Goal: Task Accomplishment & Management: Use online tool/utility

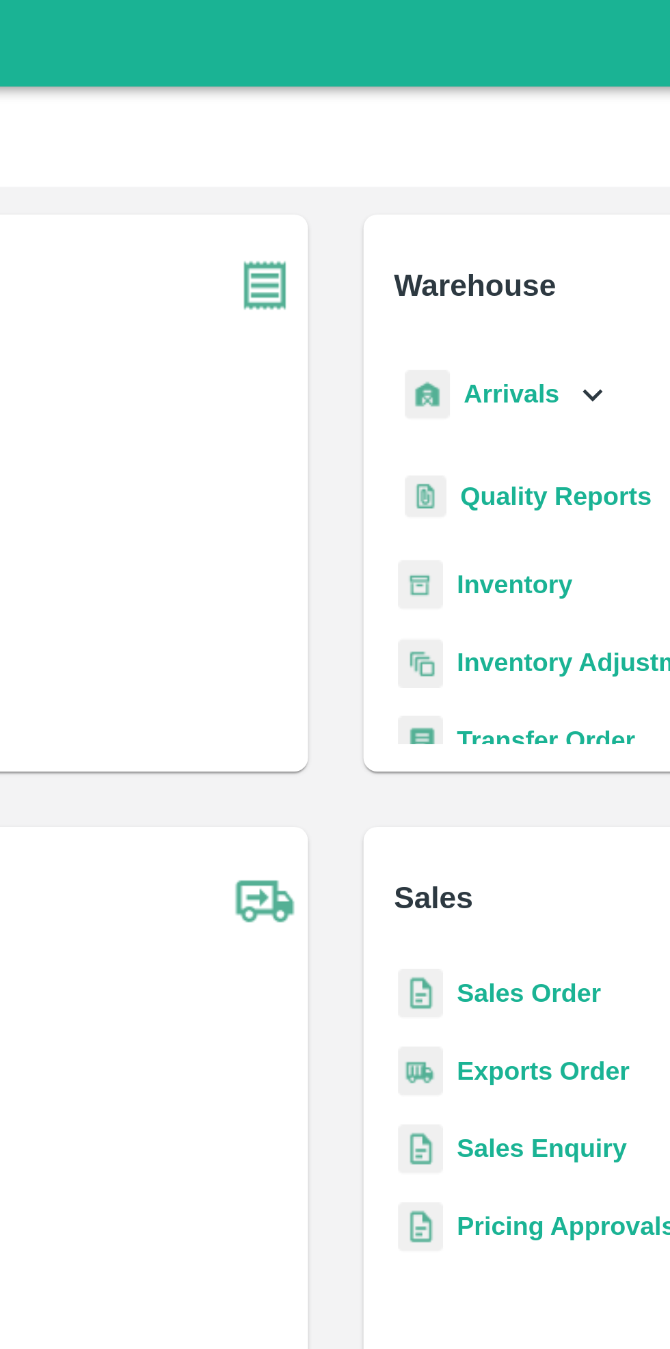
click at [429, 153] on icon at bounding box center [436, 155] width 15 height 15
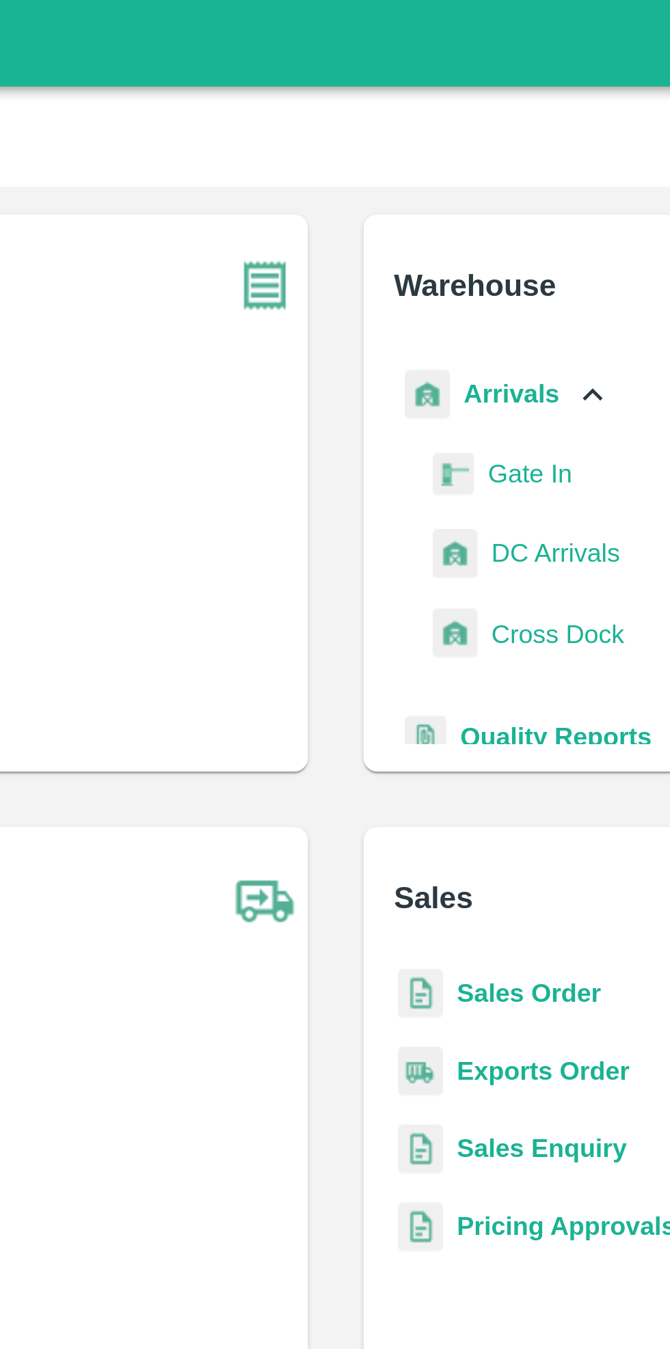
click at [425, 216] on span "DC Arrivals" at bounding box center [421, 218] width 51 height 15
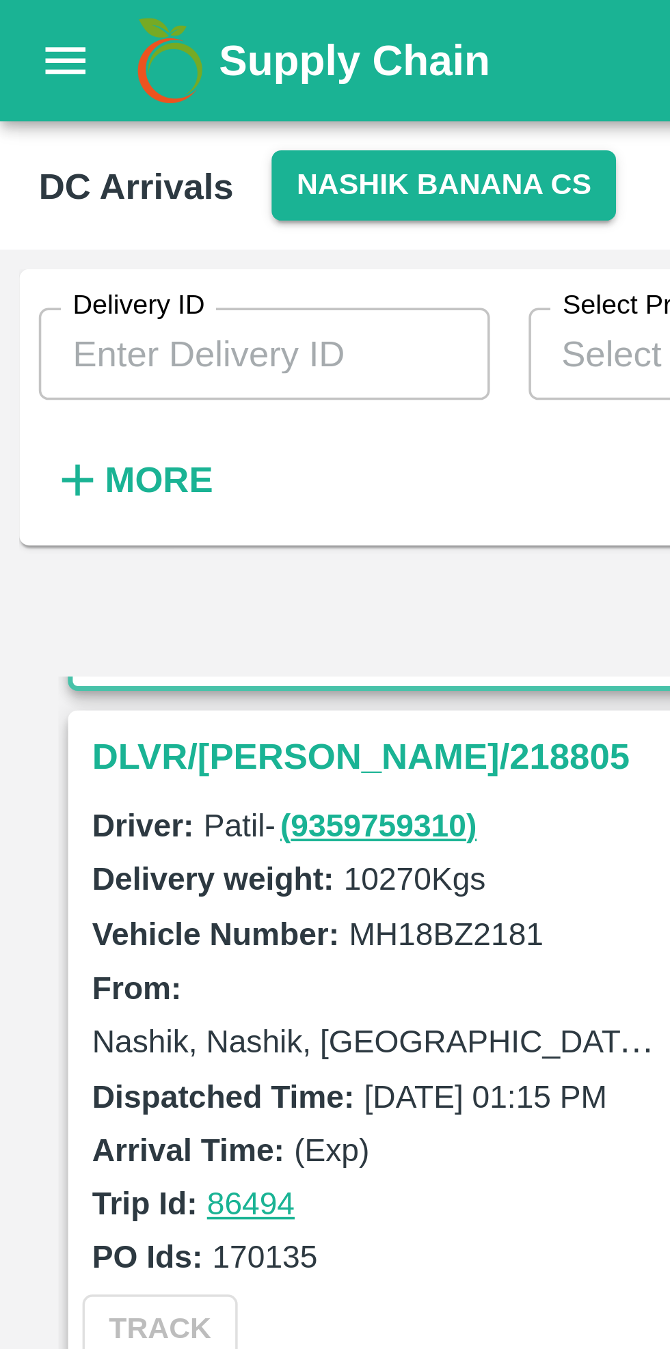
scroll to position [193, 0]
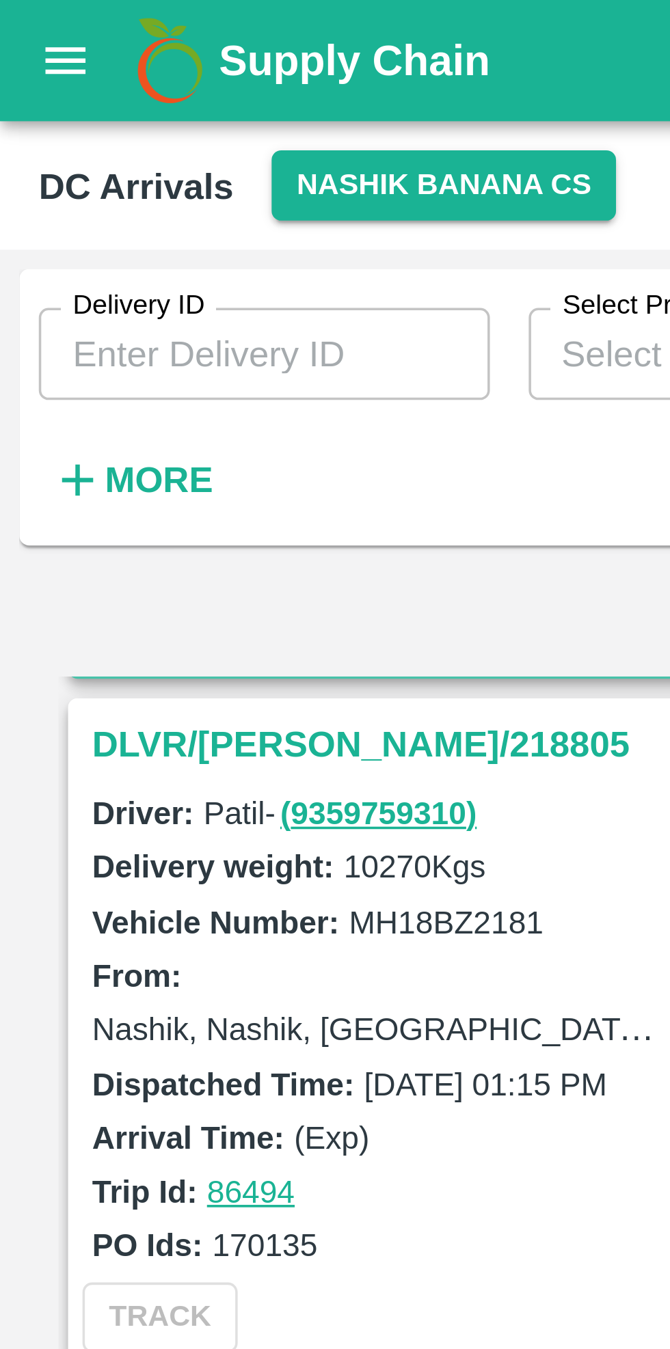
click at [68, 214] on h3 "DLVR/[PERSON_NAME]/218805" at bounding box center [121, 210] width 190 height 18
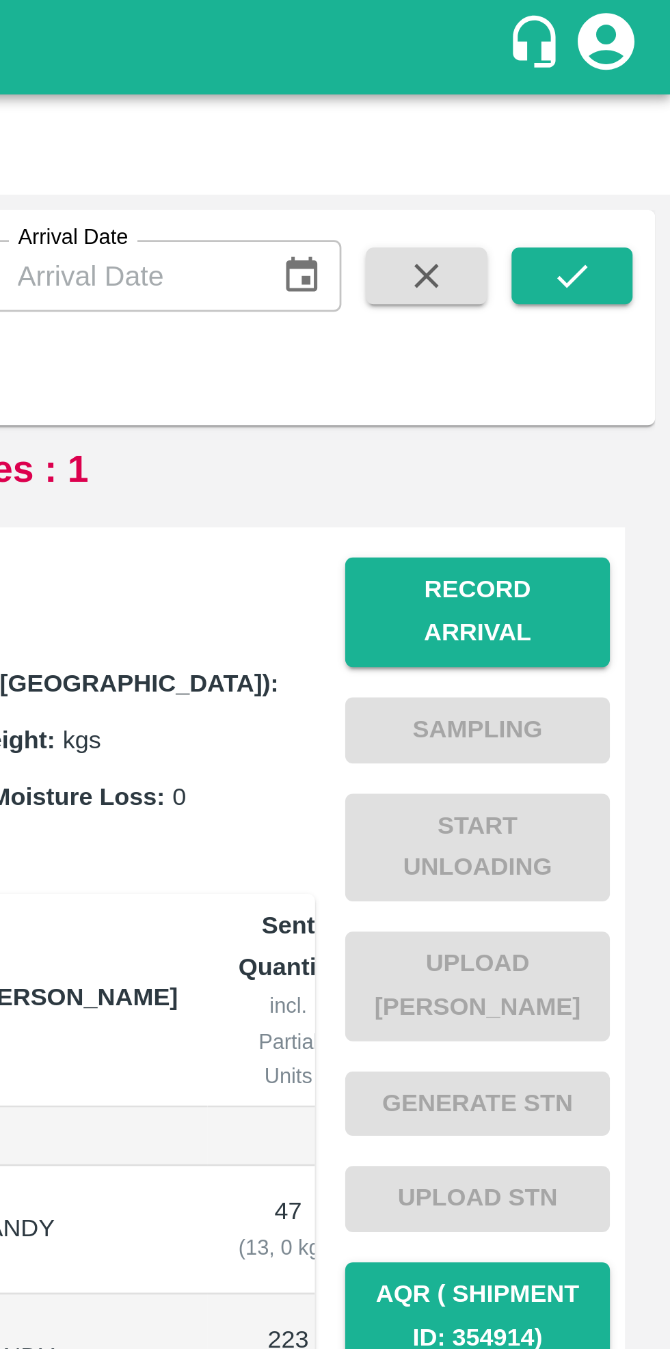
click at [604, 214] on button "Record Arrival" at bounding box center [600, 222] width 96 height 40
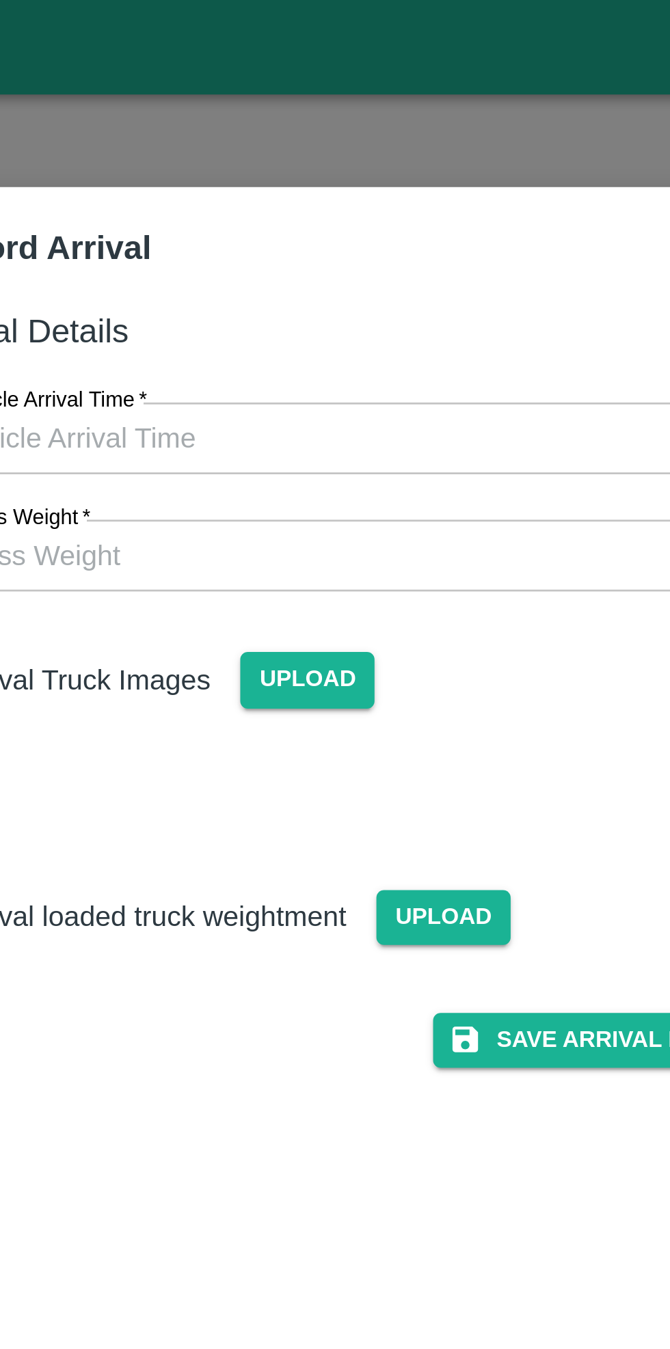
click at [364, 159] on input "Vehicle Arrival Time   *" at bounding box center [330, 159] width 301 height 26
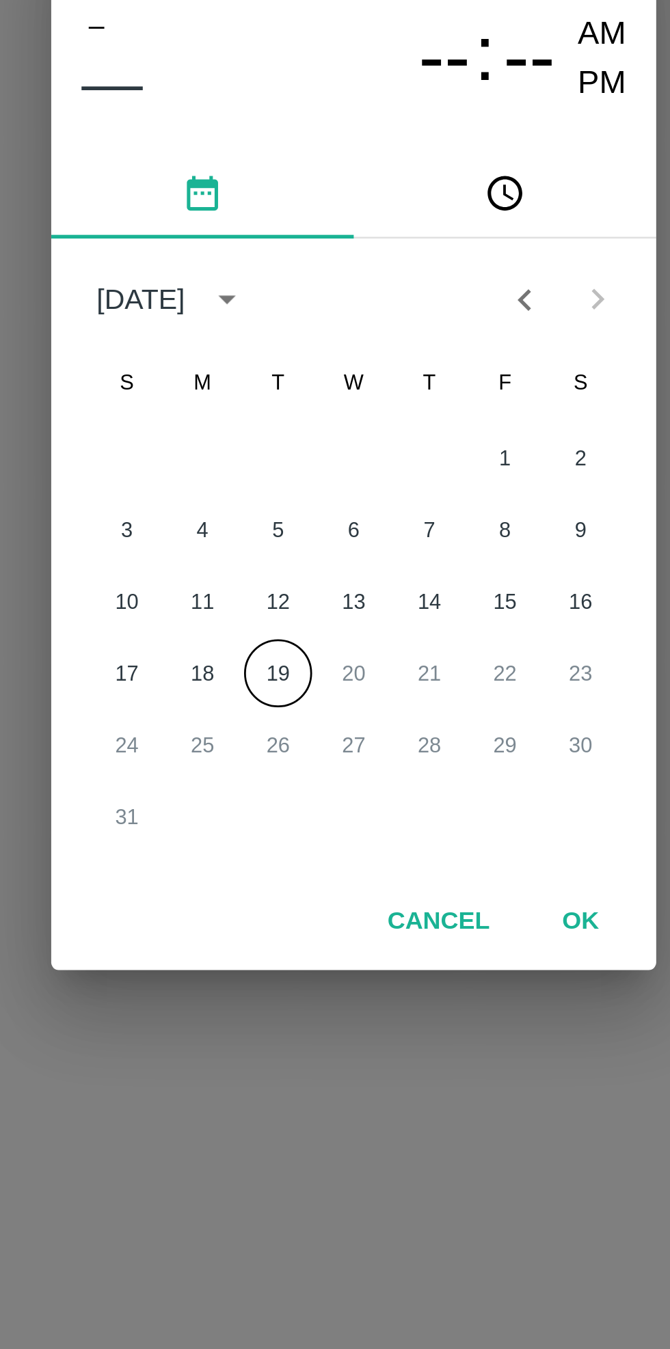
click at [312, 759] on button "19" at bounding box center [307, 758] width 25 height 25
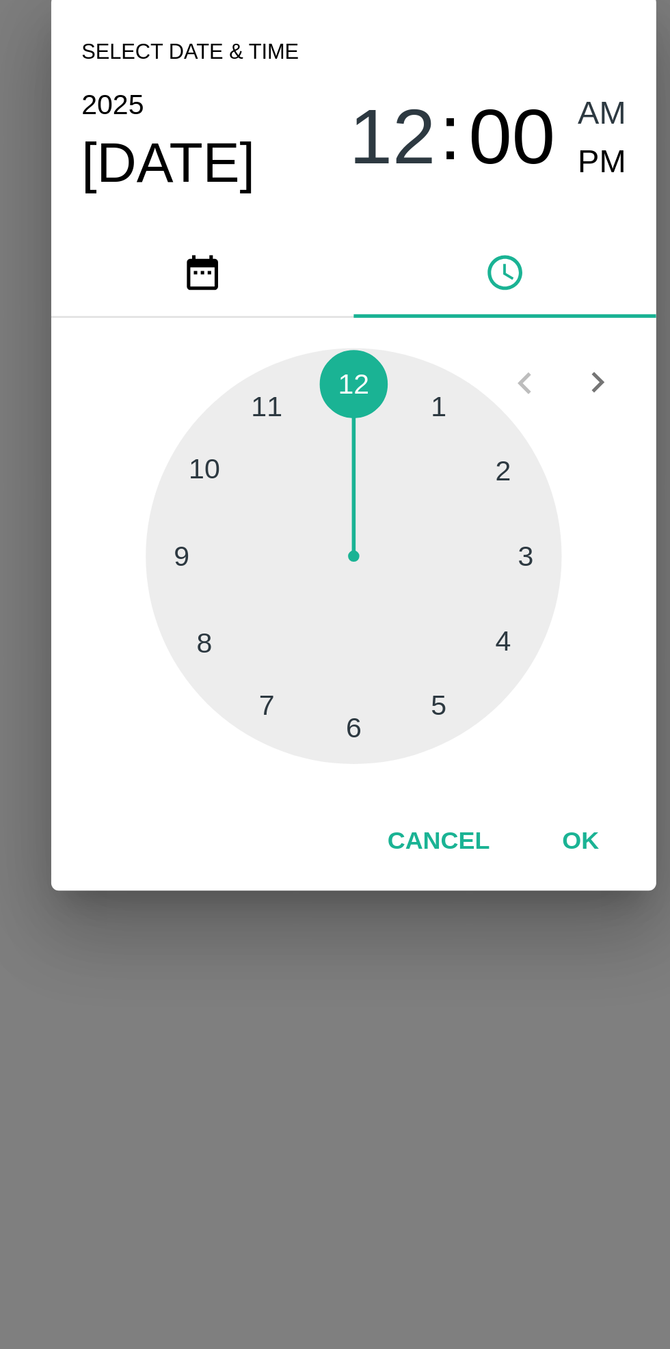
click at [424, 574] on span "PM" at bounding box center [425, 574] width 18 height 18
type input "[DATE] 12:00 PM"
click at [421, 824] on button "OK" at bounding box center [417, 819] width 44 height 24
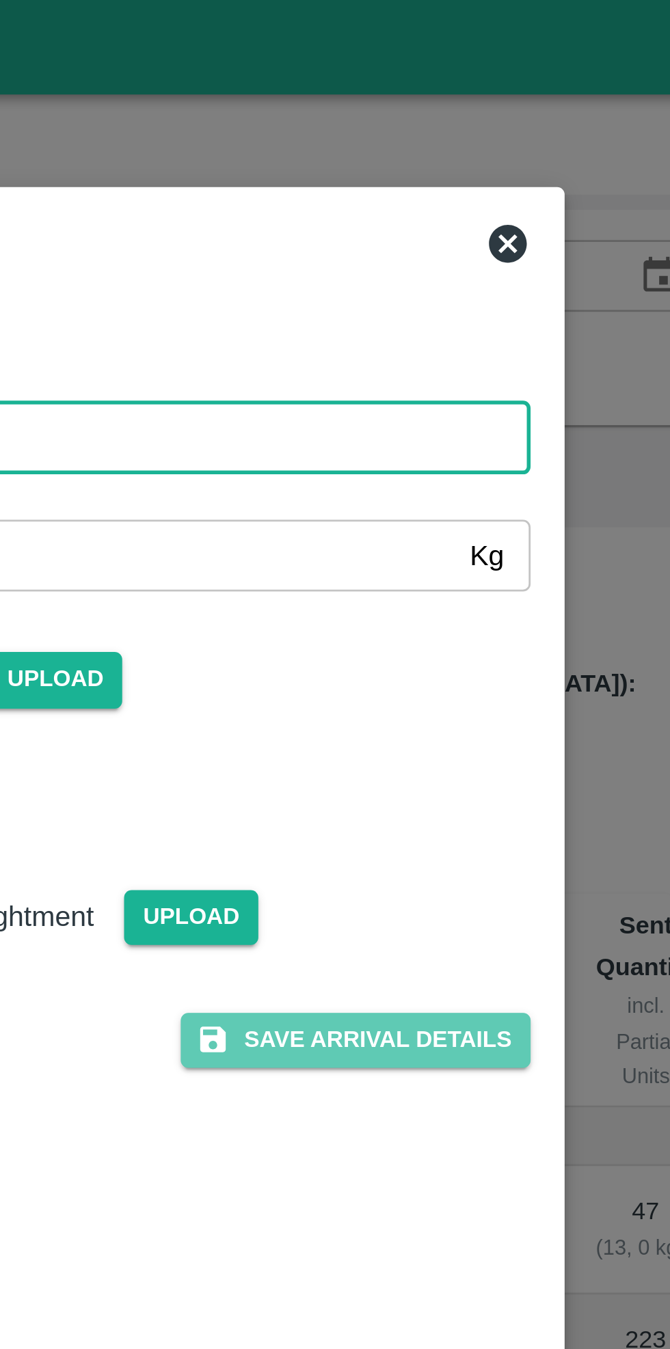
click at [441, 372] on button "Save Arrival Details" at bounding box center [427, 376] width 126 height 20
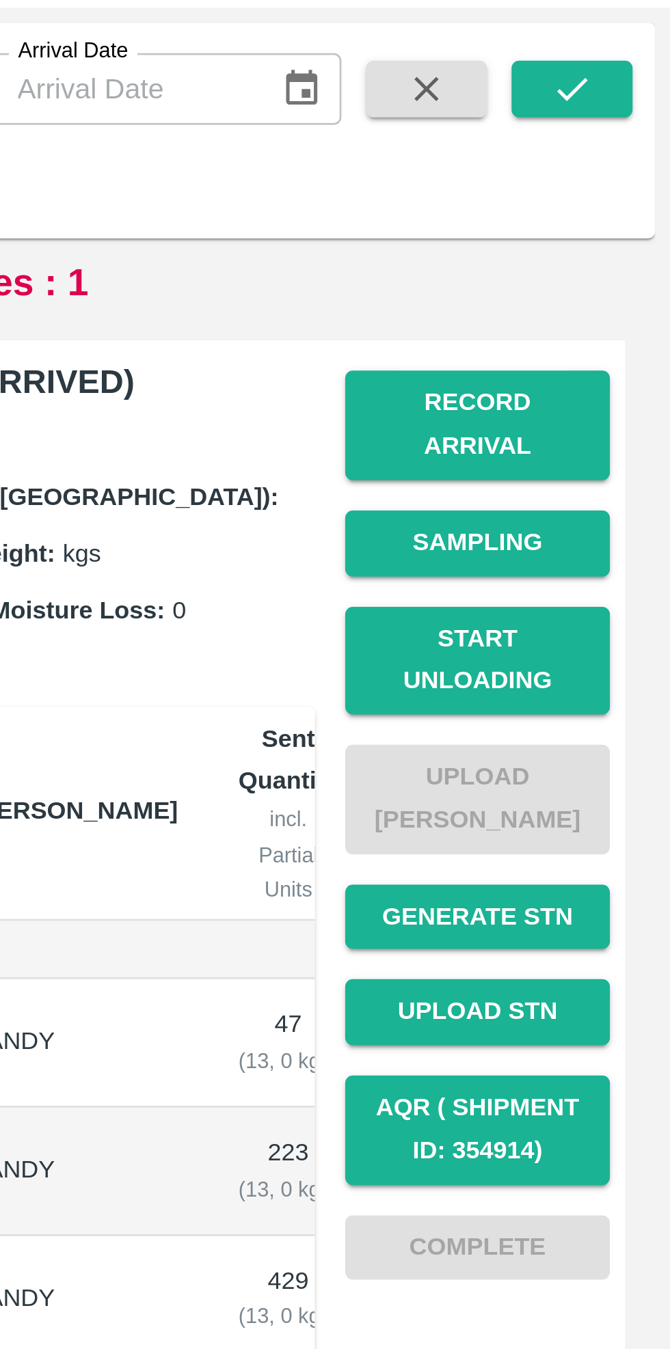
click at [608, 288] on button "Start Unloading" at bounding box center [600, 307] width 96 height 40
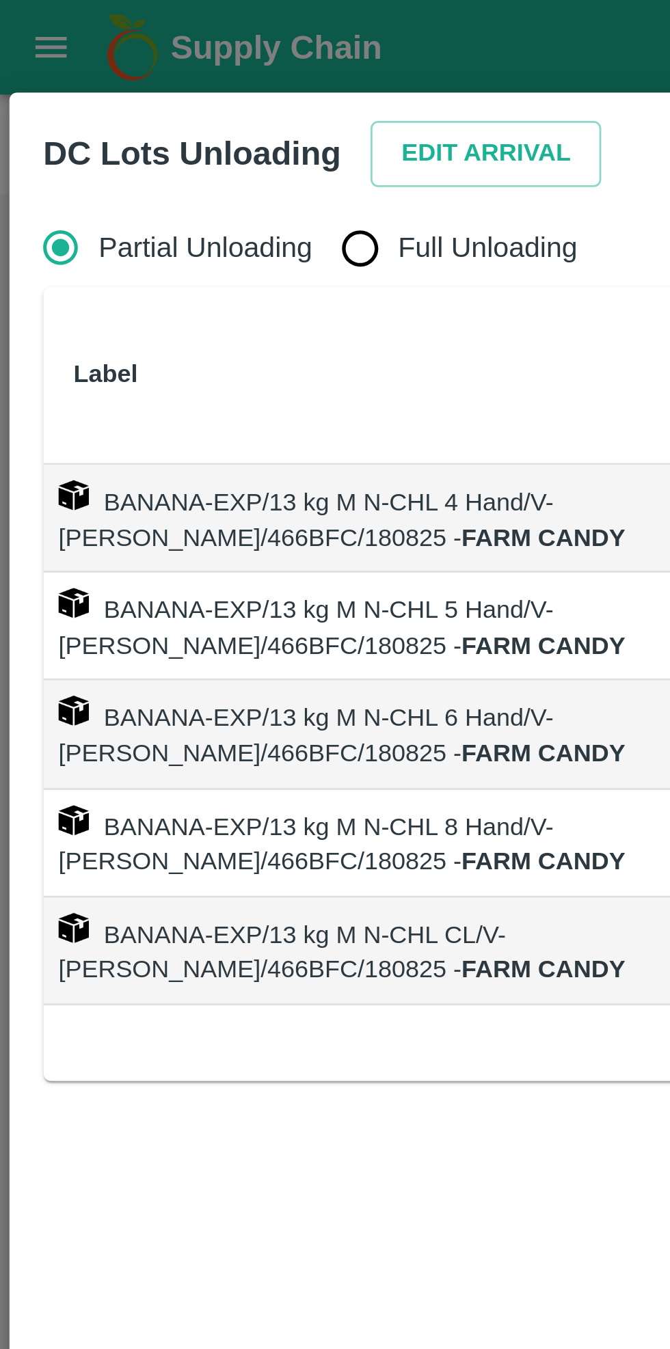
click at [167, 49] on button "Edit Arrival" at bounding box center [175, 56] width 83 height 24
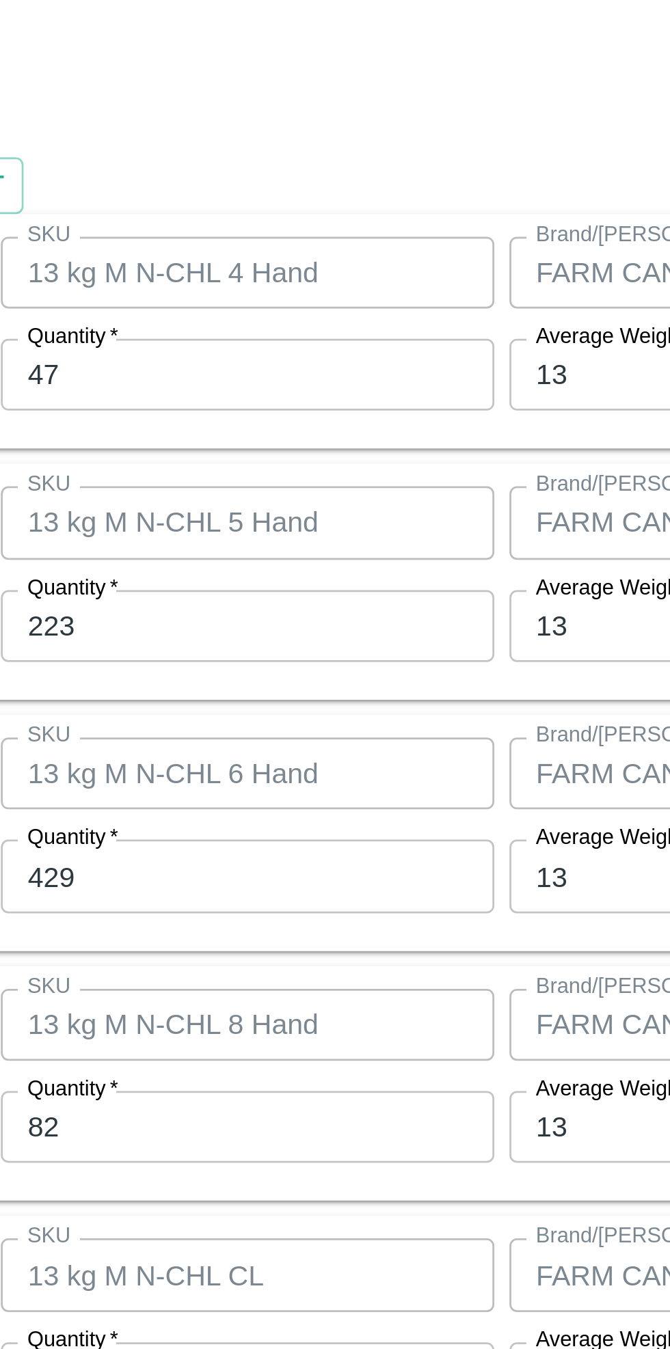
click at [294, 518] on input "47" at bounding box center [310, 519] width 178 height 26
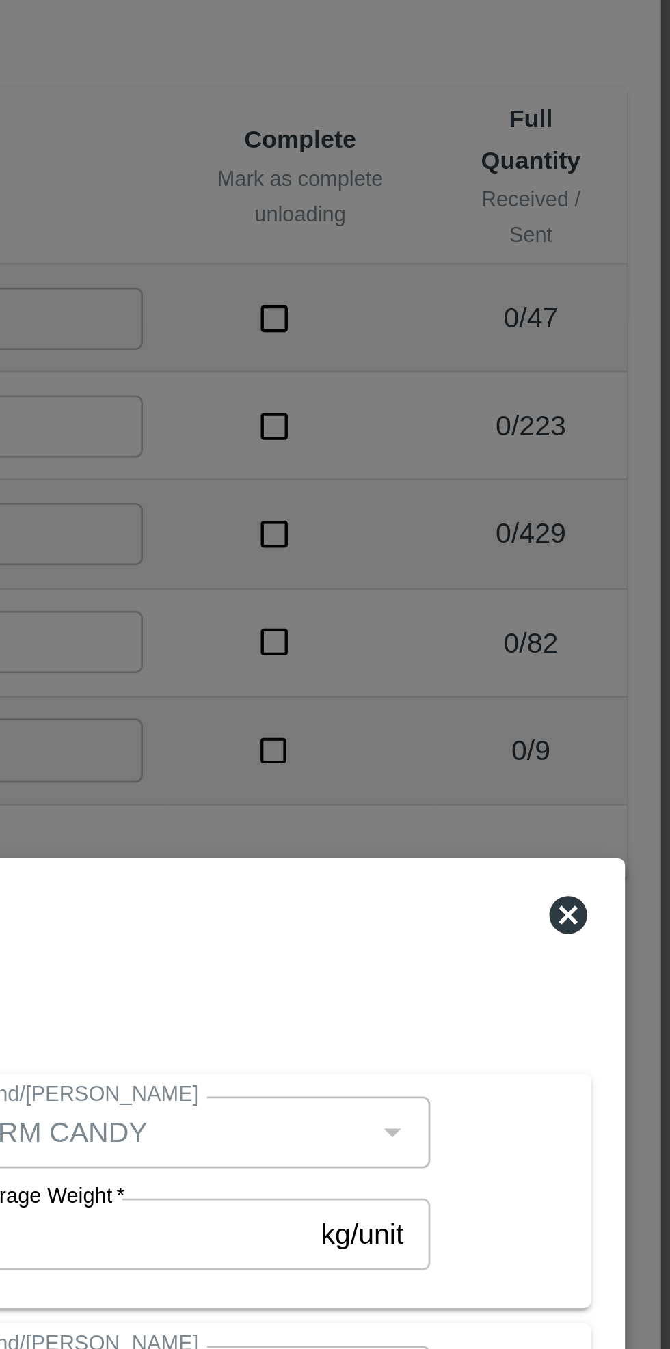
click at [632, 403] on icon at bounding box center [633, 403] width 16 height 16
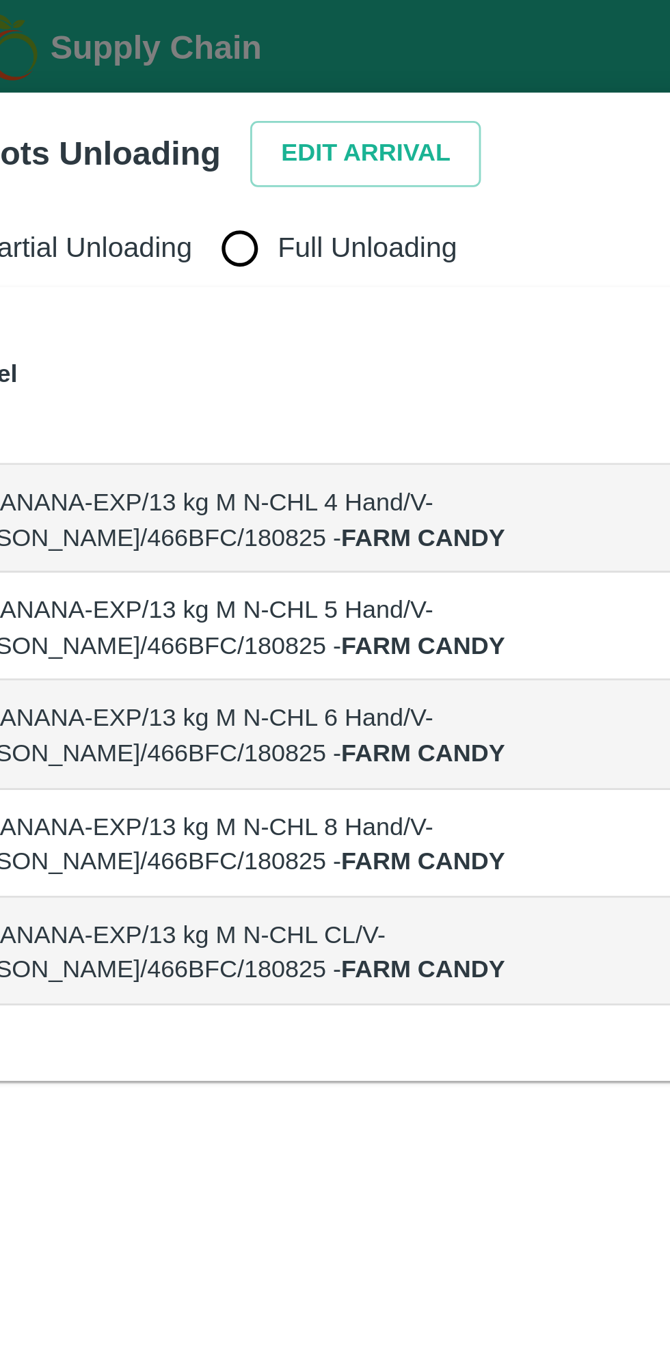
click at [123, 92] on input "Full Unloading" at bounding box center [129, 89] width 27 height 27
radio input "true"
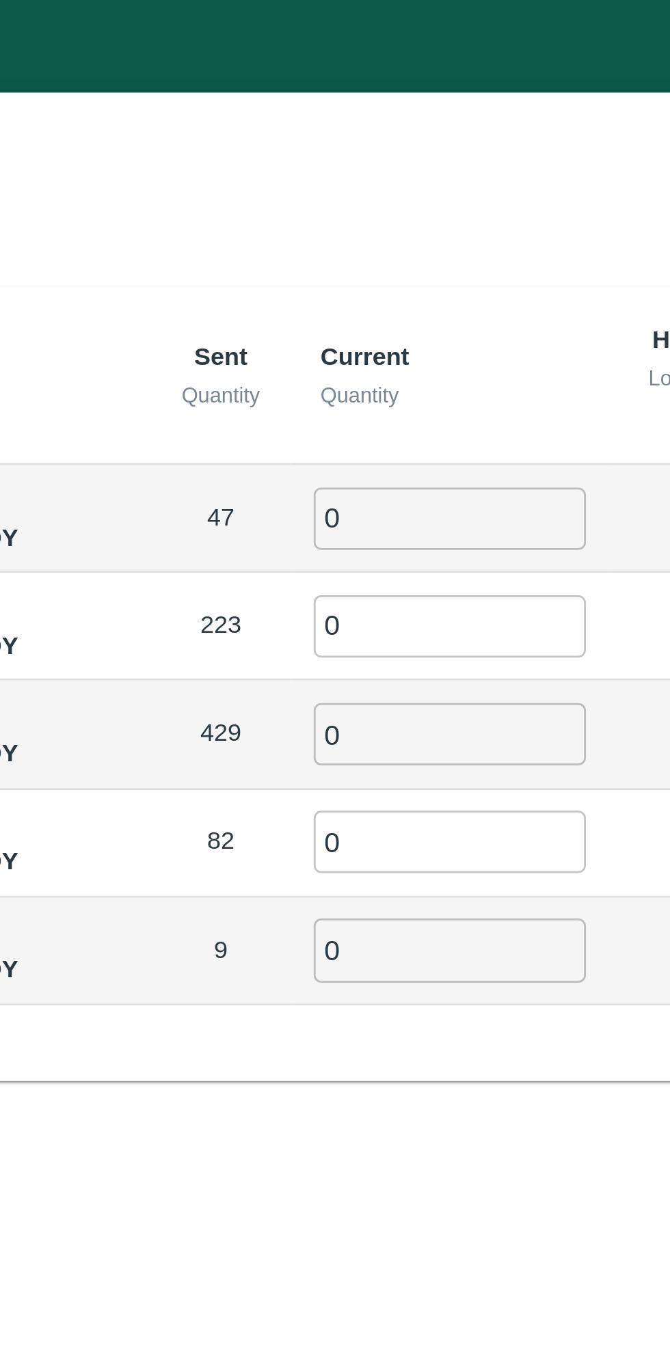
click at [357, 189] on input "0" at bounding box center [382, 187] width 98 height 23
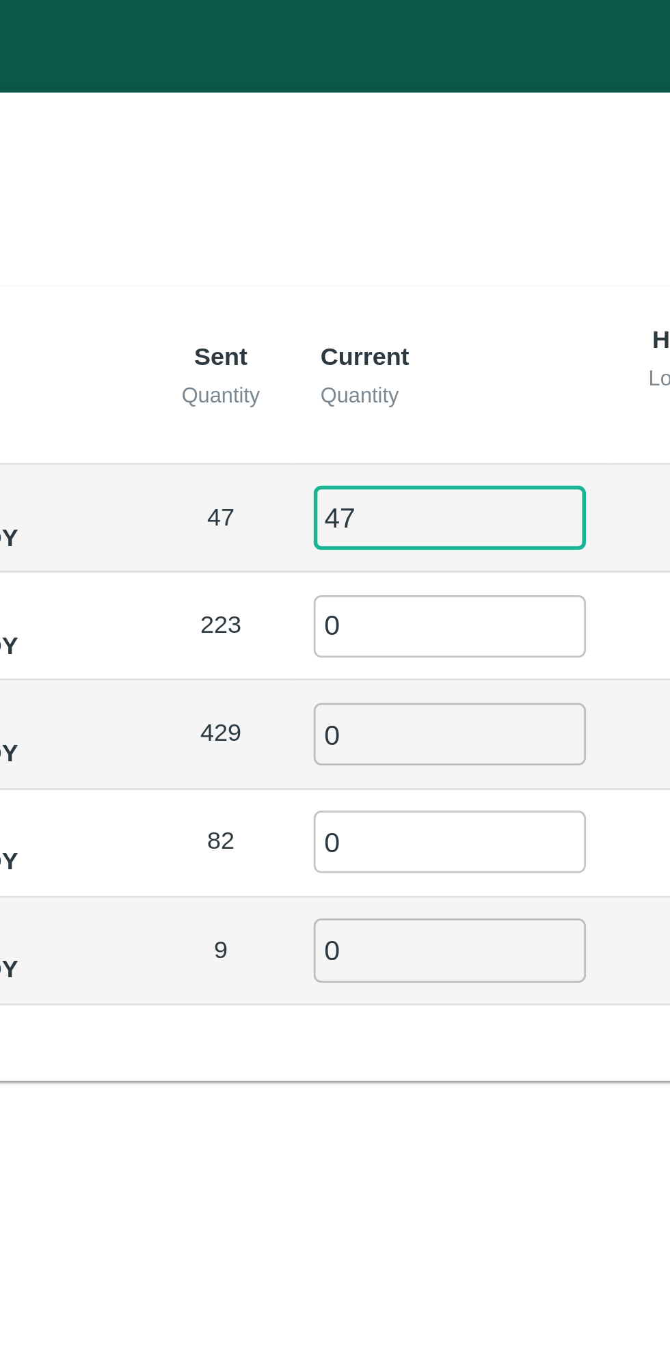
type input "47"
click at [362, 221] on input "0" at bounding box center [382, 226] width 98 height 23
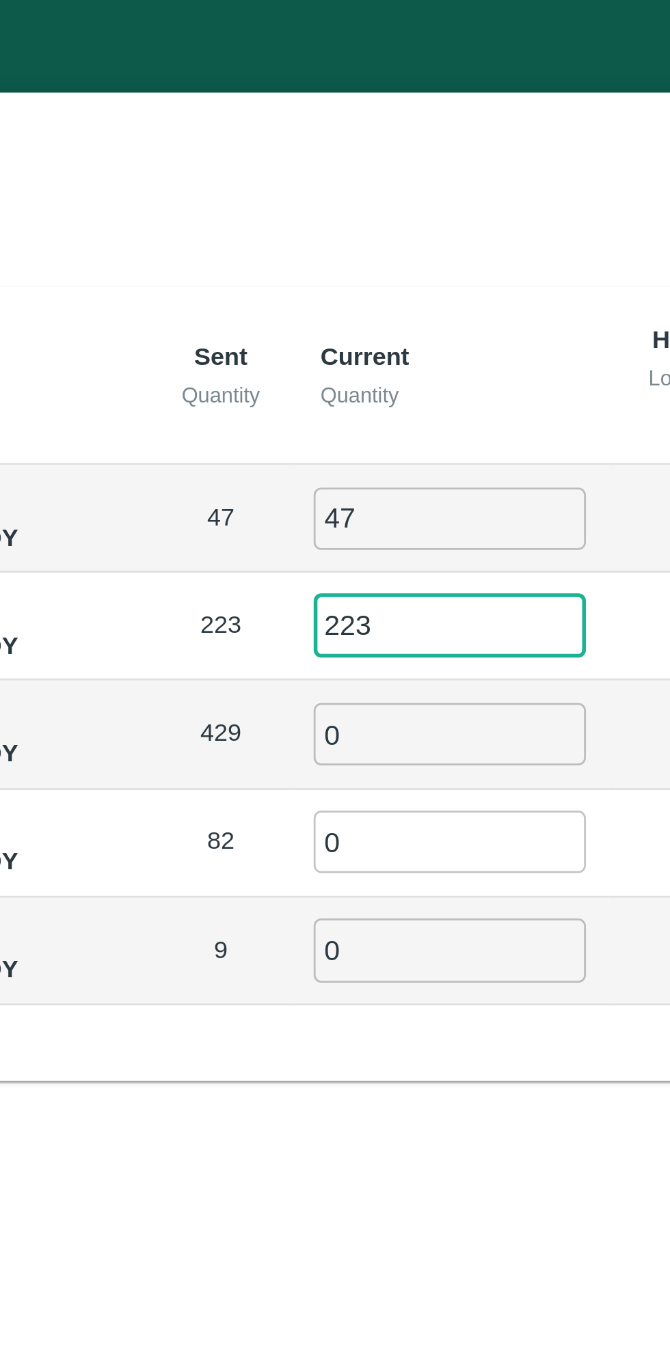
type input "223"
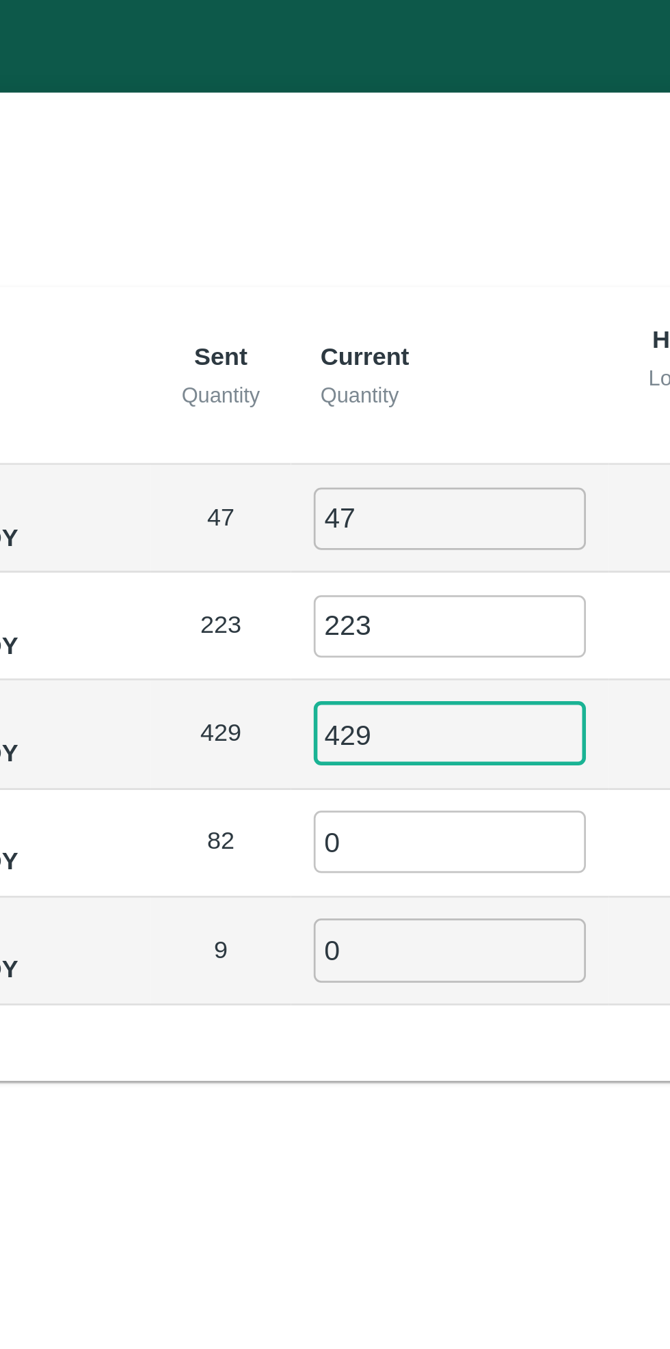
type input "429"
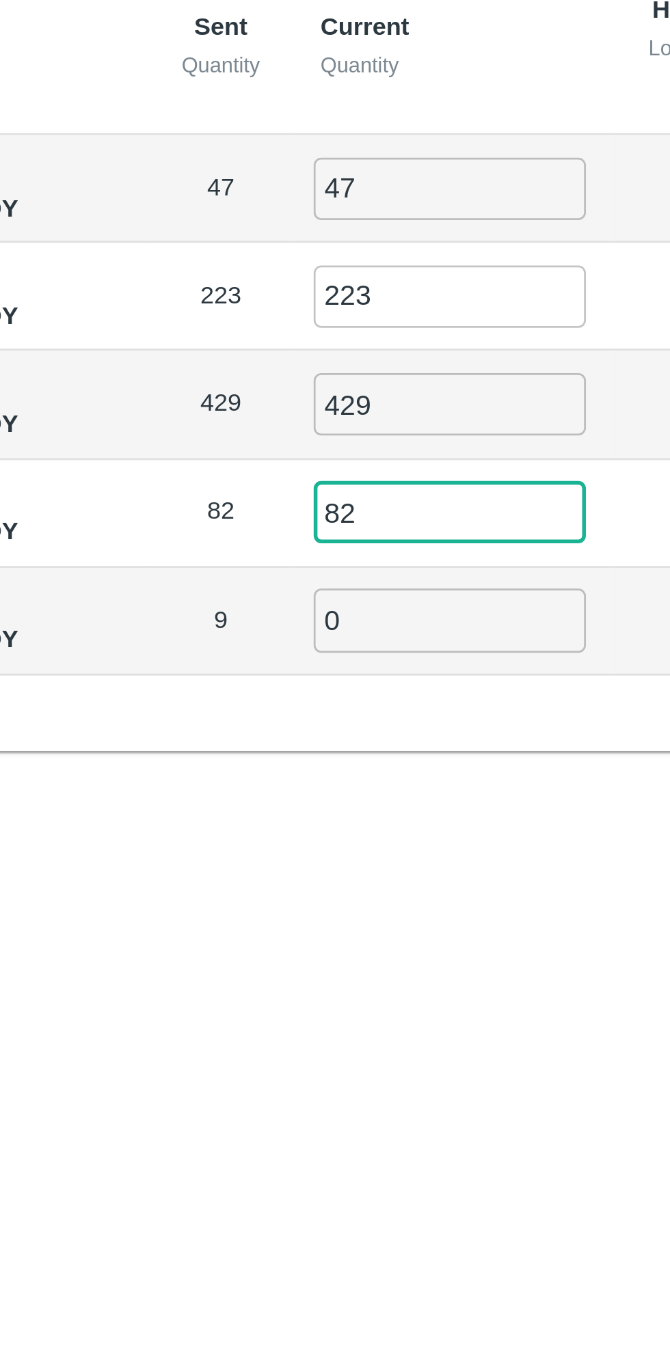
type input "82"
click at [358, 338] on input "0" at bounding box center [382, 343] width 98 height 23
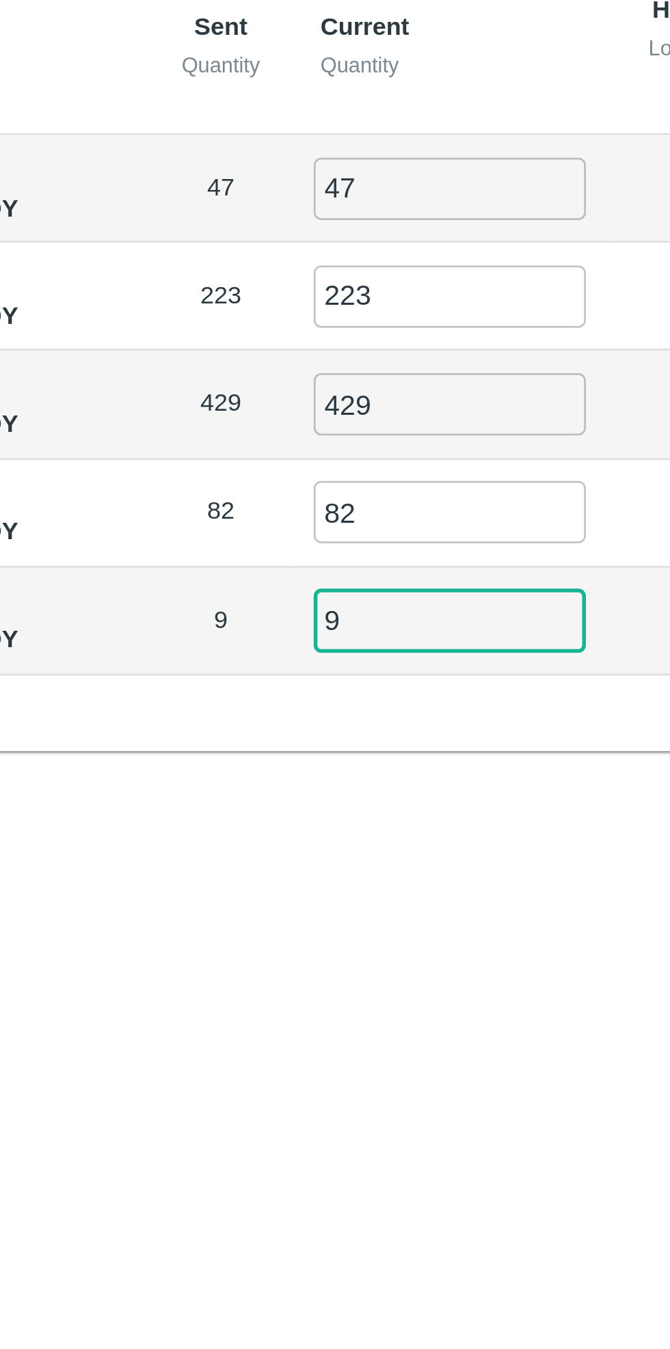
type input "9"
click at [284, 426] on div "Partial Unloading Full Unloading Label Sent Quantity Current Quantity Has Parti…" at bounding box center [334, 671] width 649 height 1202
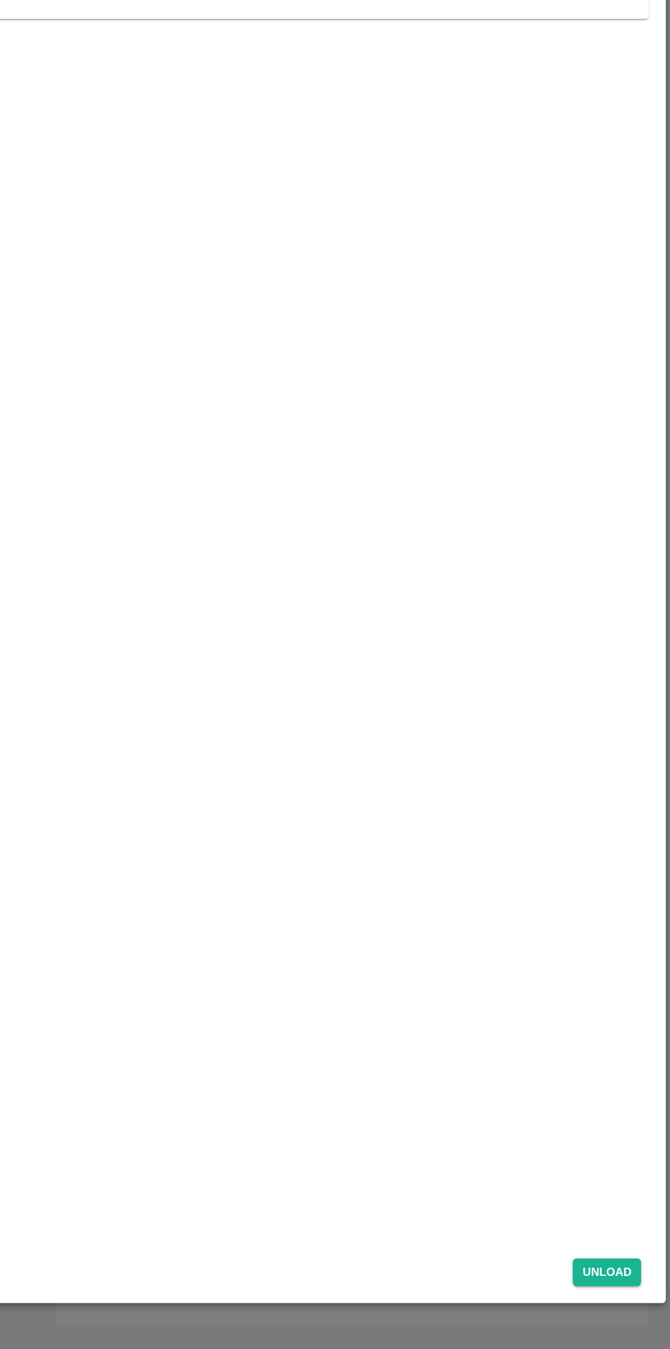
click at [625, 1297] on button "Unload" at bounding box center [623, 1294] width 49 height 20
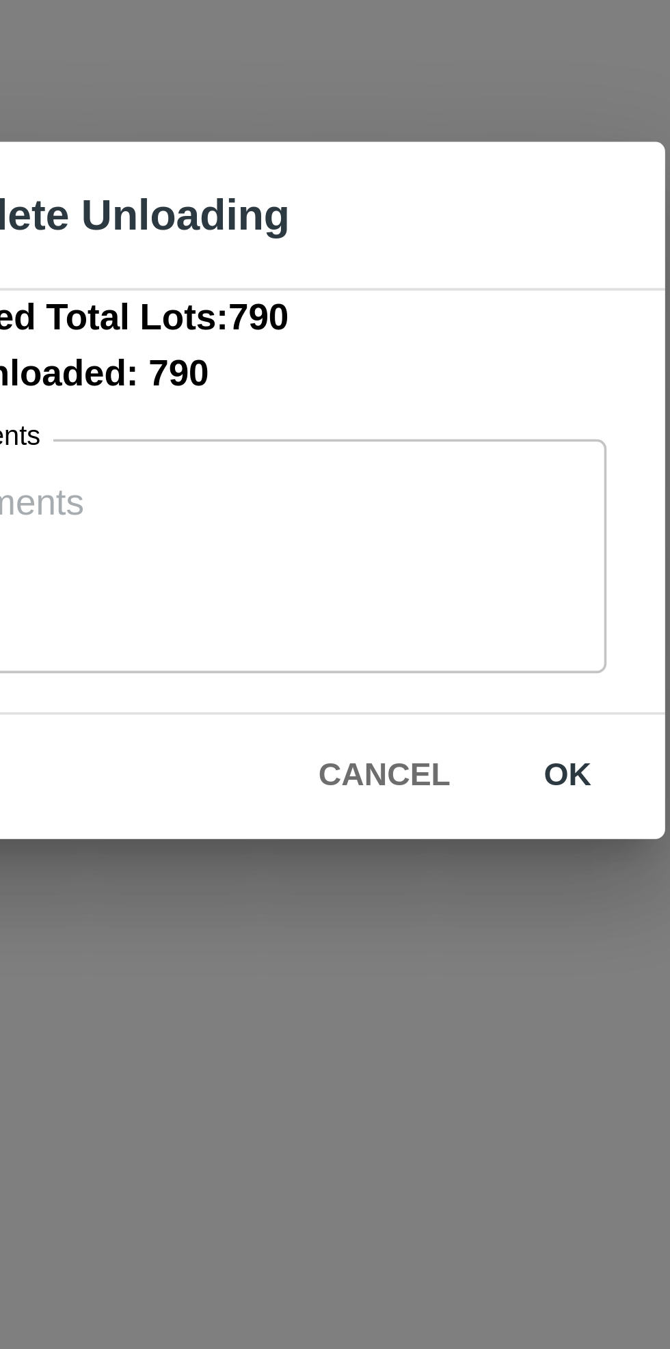
click at [424, 757] on button "ok" at bounding box center [427, 755] width 44 height 24
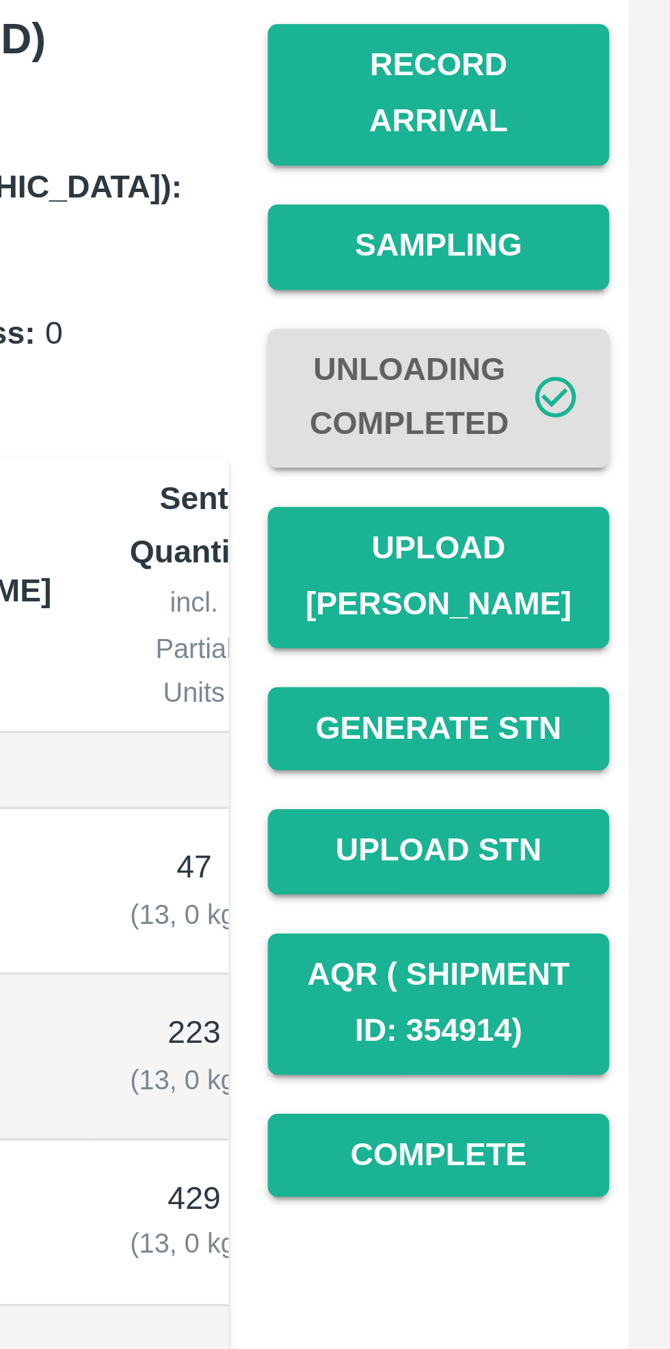
scroll to position [236, 0]
click at [610, 214] on button "Record Arrival" at bounding box center [600, 222] width 96 height 40
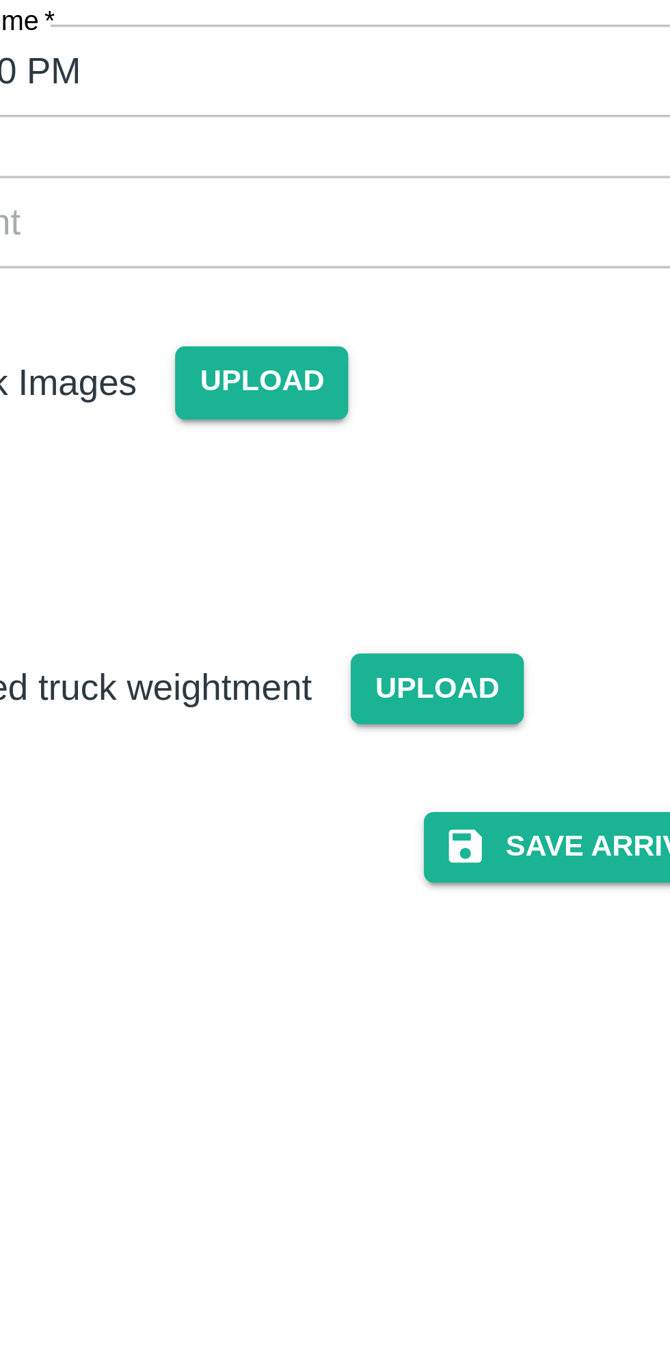
click at [365, 331] on span "Upload" at bounding box center [367, 332] width 49 height 20
click at [0, 0] on input "Upload" at bounding box center [0, 0] width 0 height 0
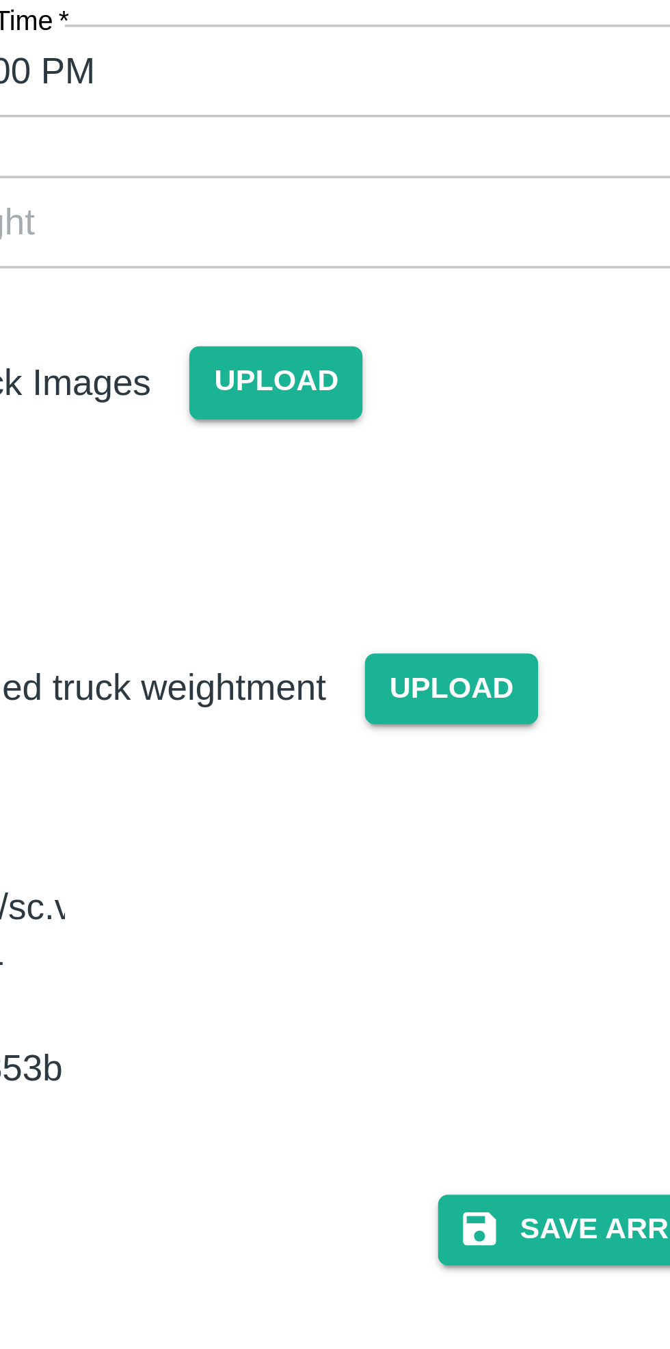
click at [406, 474] on button "Save Arrival Details" at bounding box center [427, 484] width 126 height 20
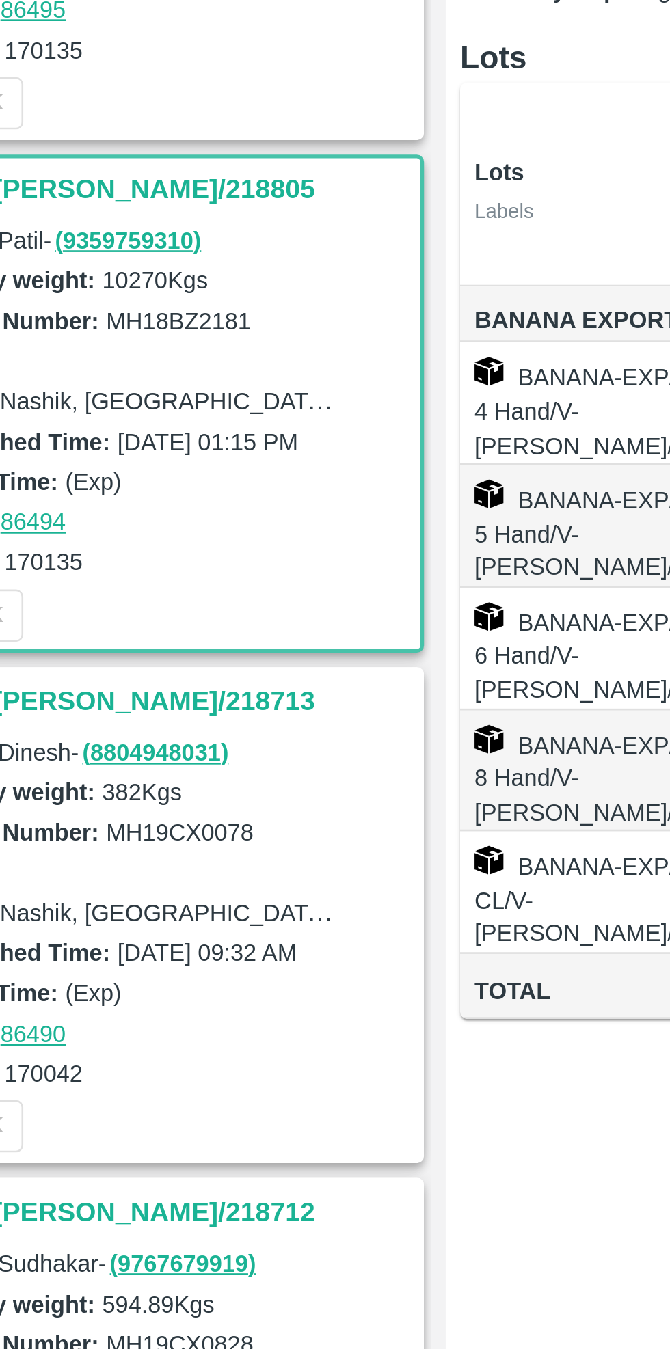
scroll to position [0, 0]
